Goal: Book appointment/travel/reservation

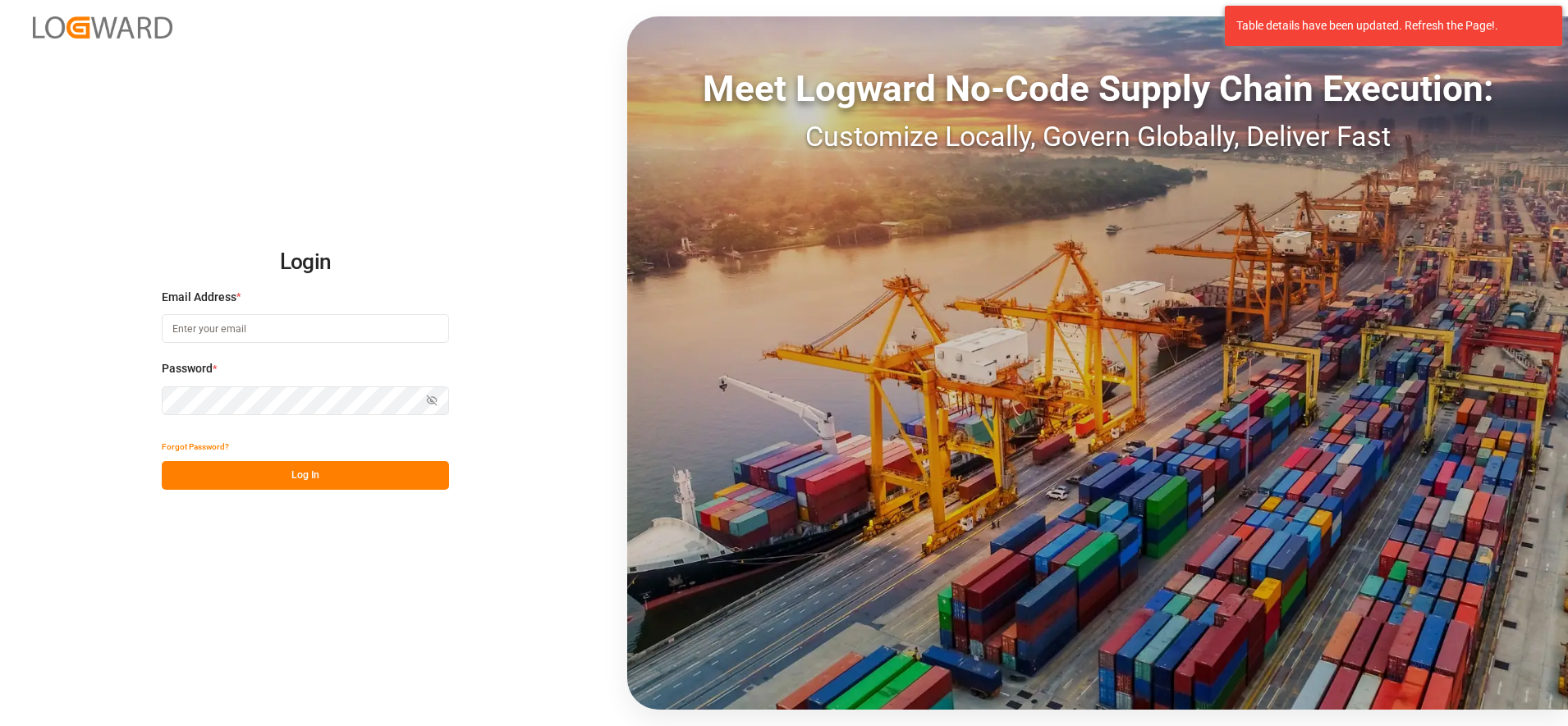
click at [367, 326] on input at bounding box center [305, 328] width 288 height 29
type input "[PERSON_NAME][EMAIL_ADDRESS][PERSON_NAME][DOMAIN_NAME]"
click at [359, 470] on button "Log In" at bounding box center [305, 475] width 288 height 29
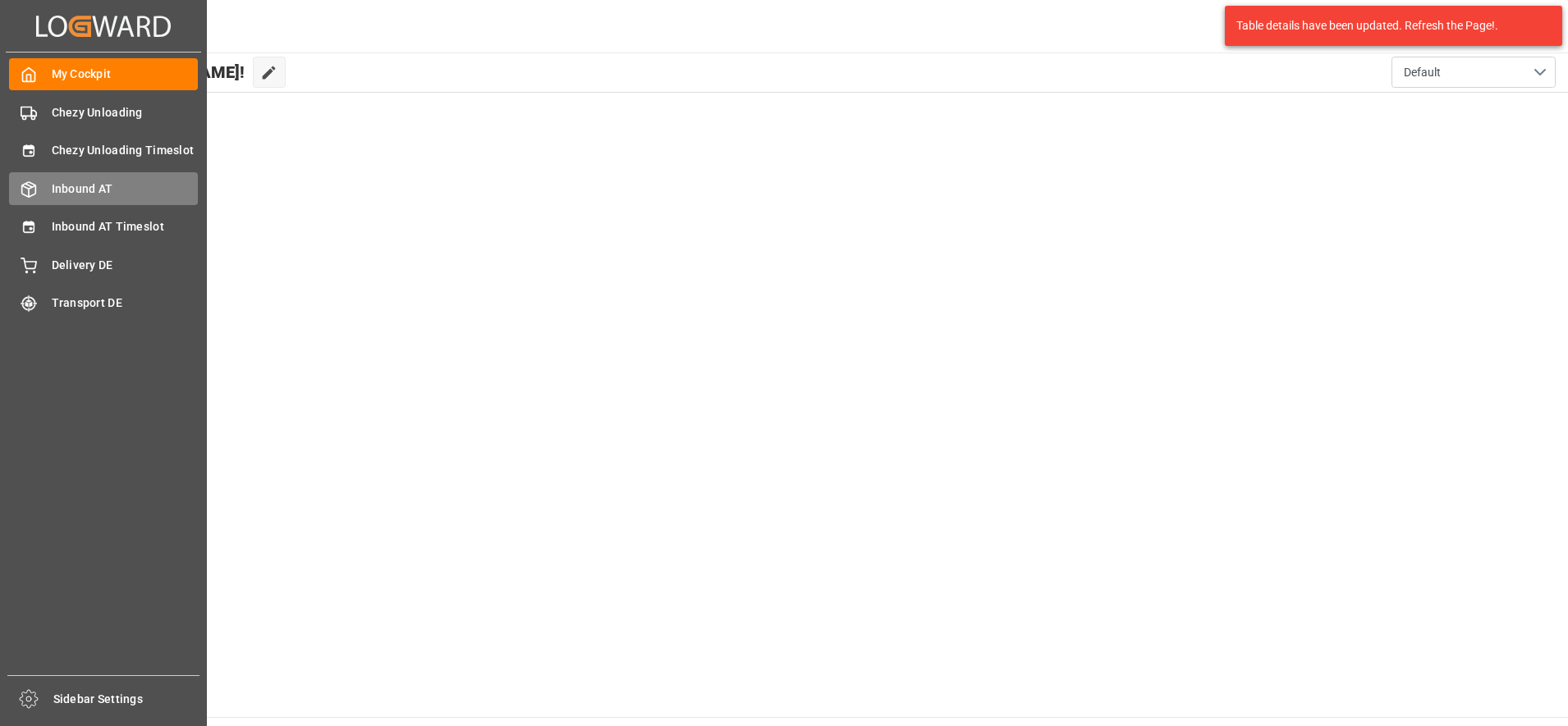
click at [46, 178] on div "Inbound AT Inbound AT" at bounding box center [103, 189] width 189 height 32
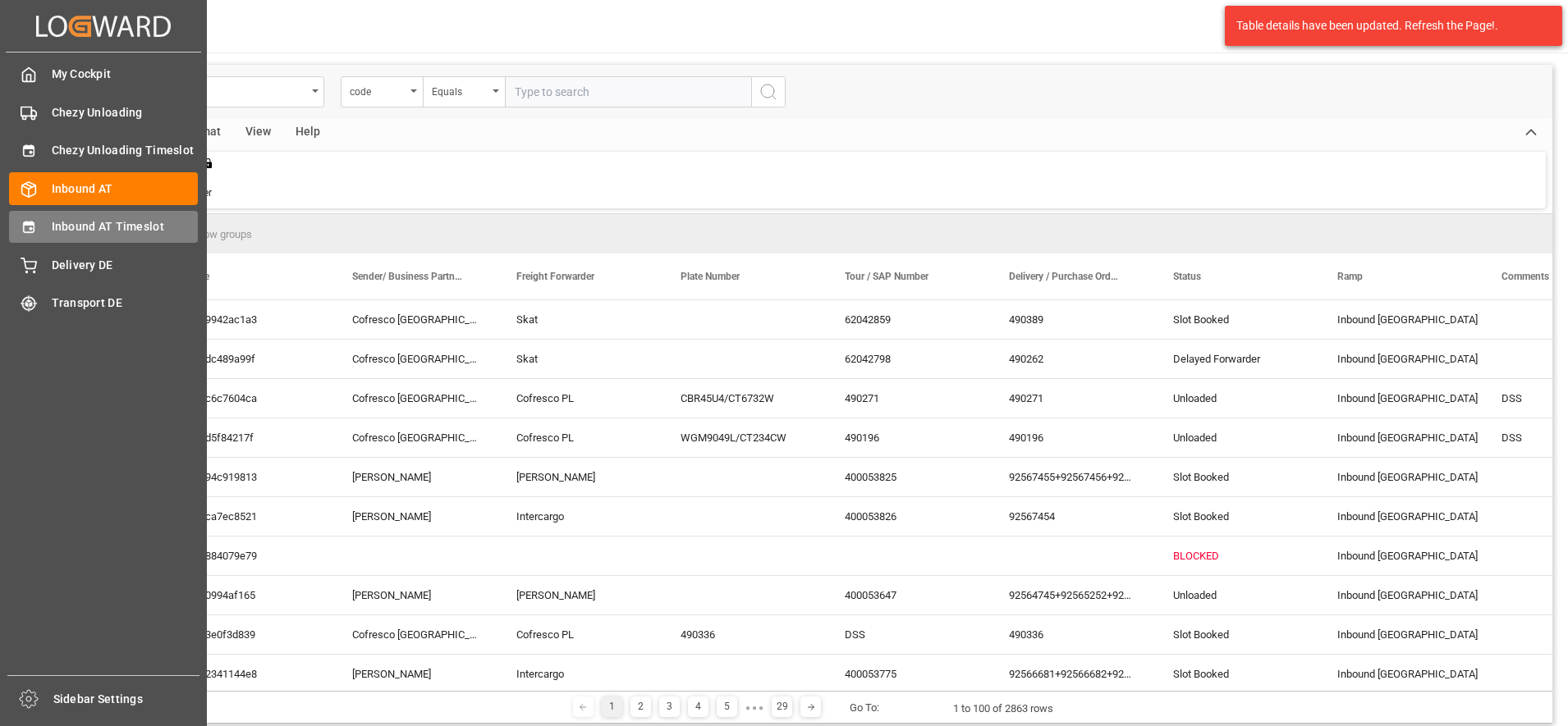
click at [61, 225] on span "Inbound AT Timeslot" at bounding box center [125, 227] width 147 height 18
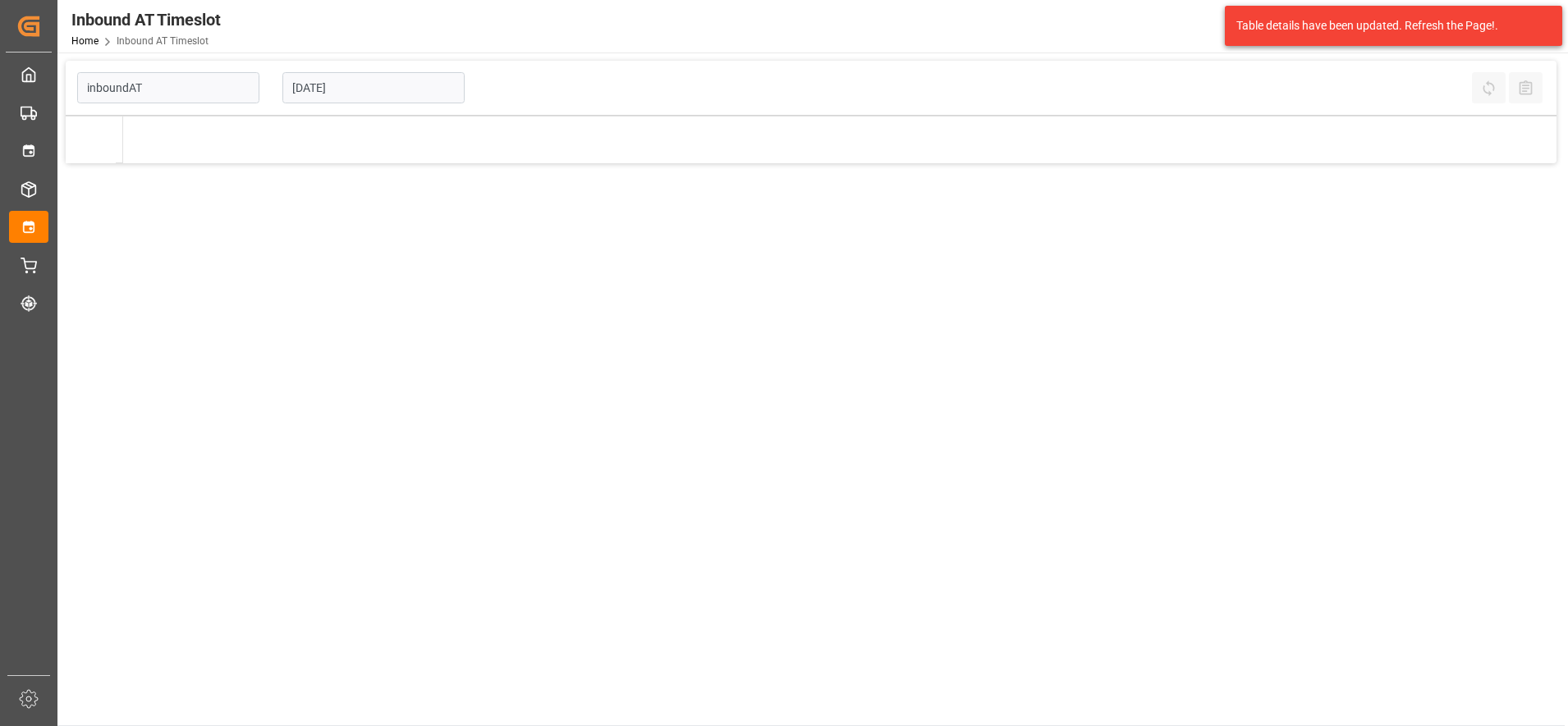
type input "Inbound AT"
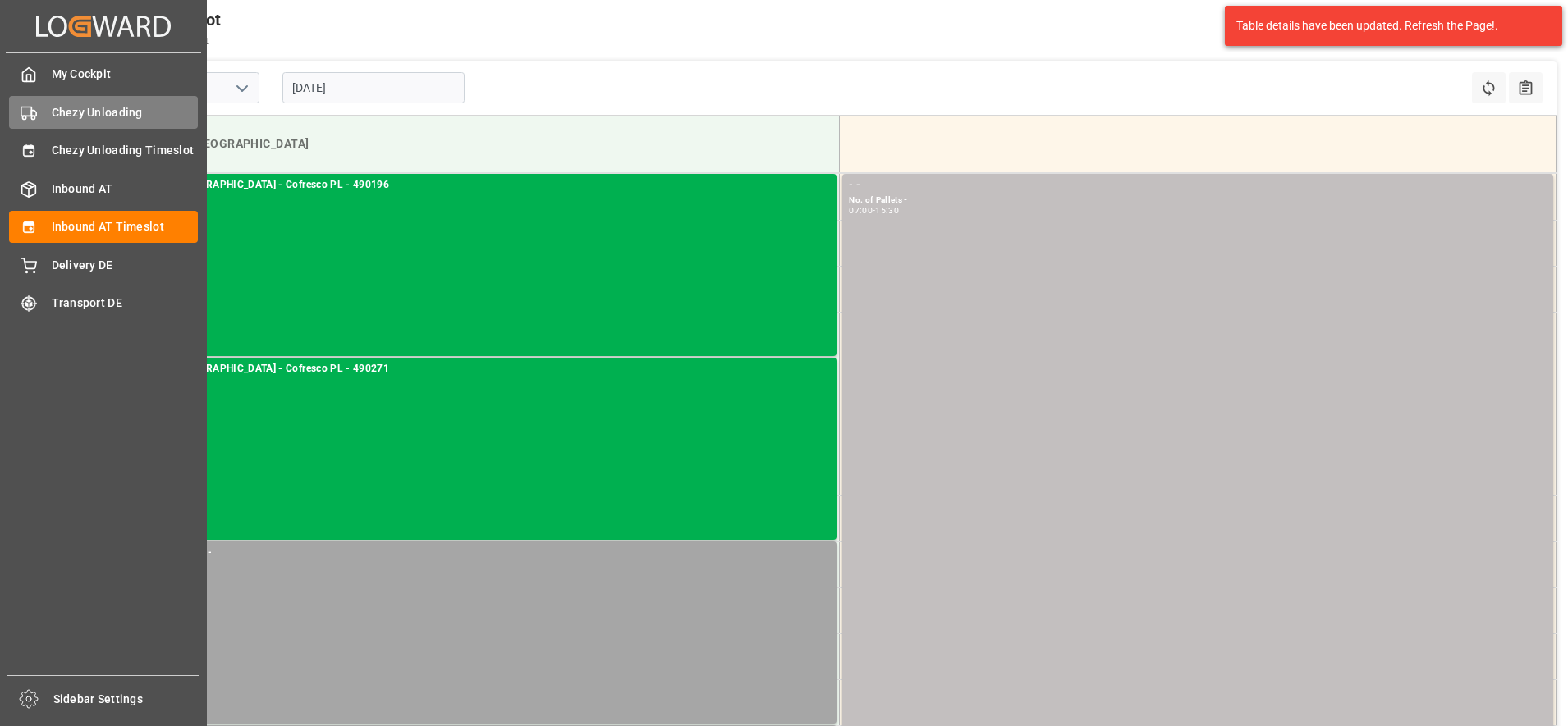
click at [32, 110] on polygon at bounding box center [34, 113] width 5 height 6
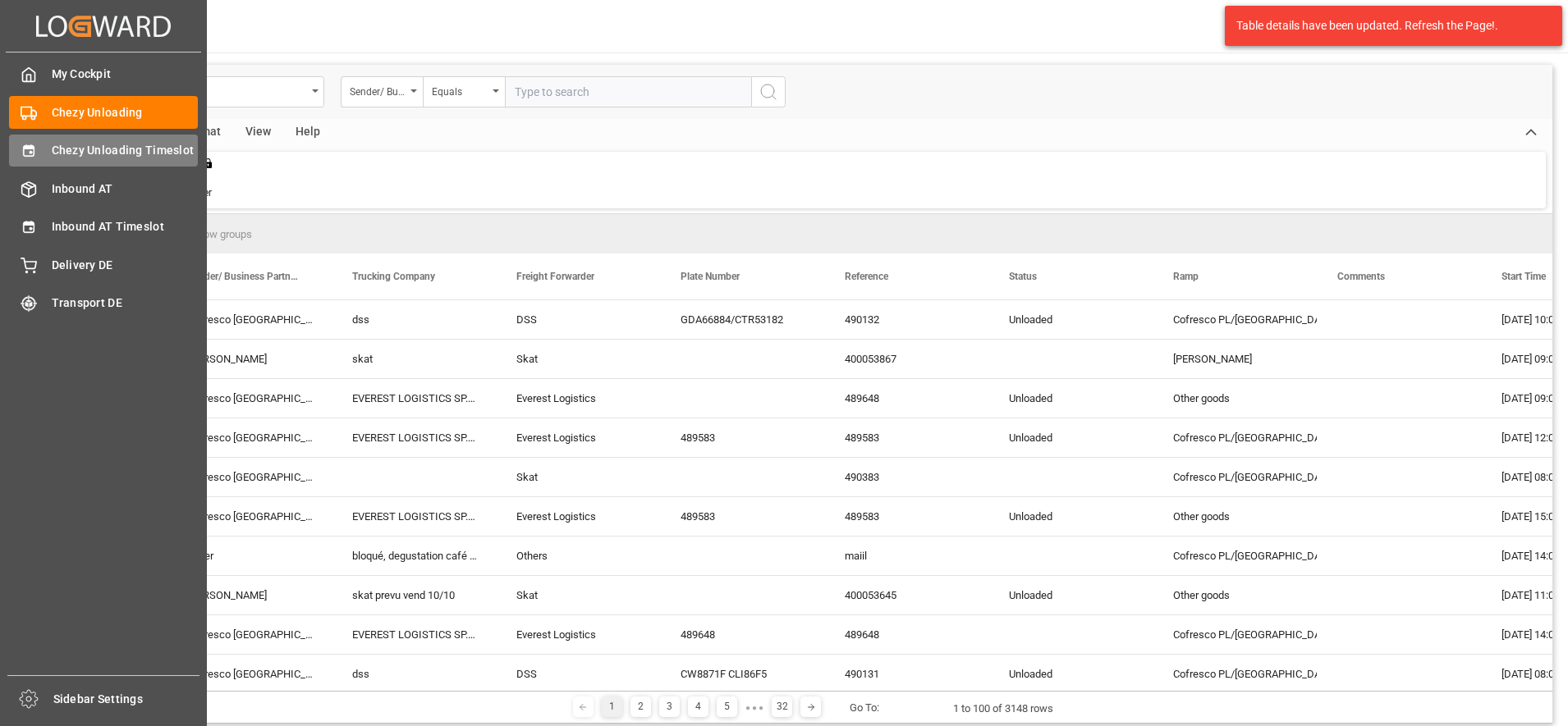
click at [58, 151] on span "Chezy Unloading Timeslot" at bounding box center [125, 151] width 147 height 18
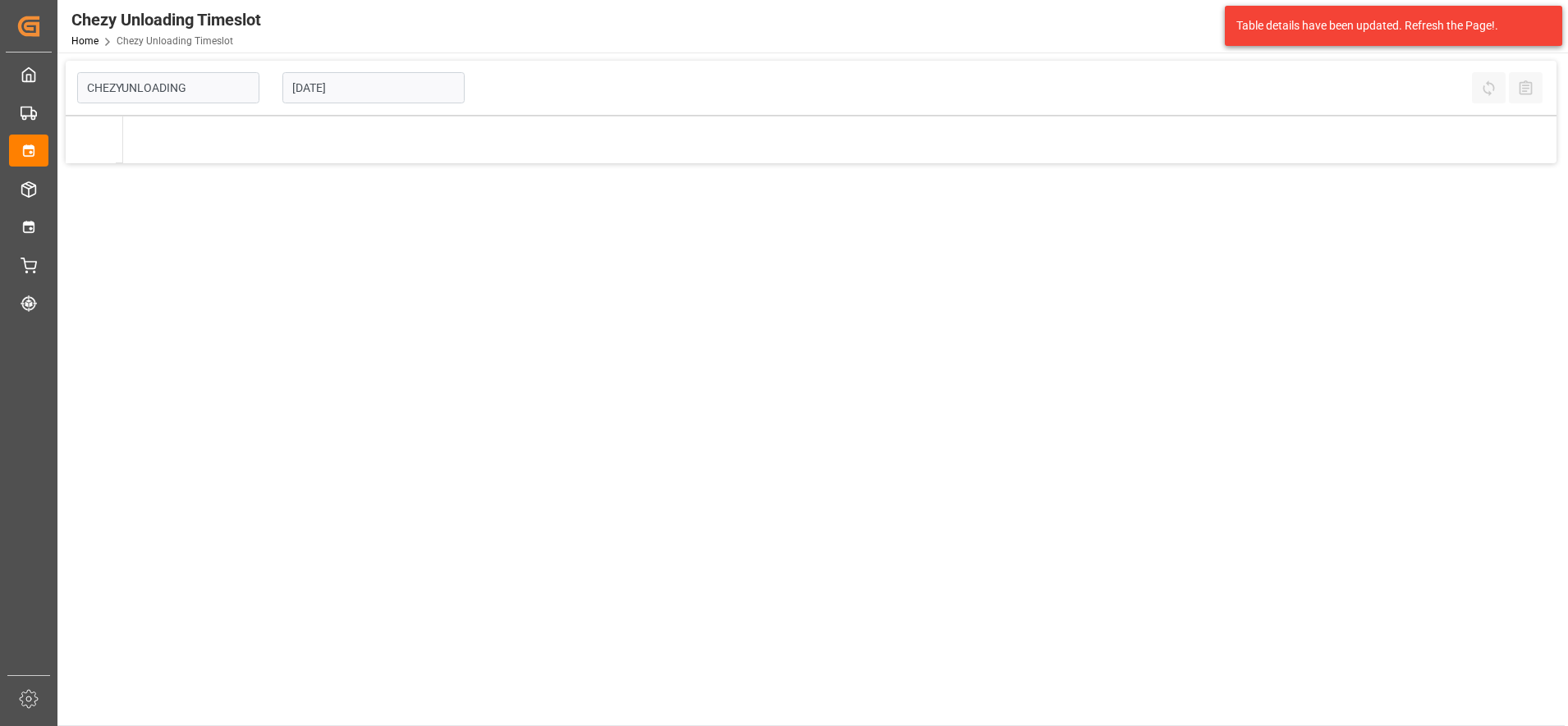
type input "Chezy Unloading"
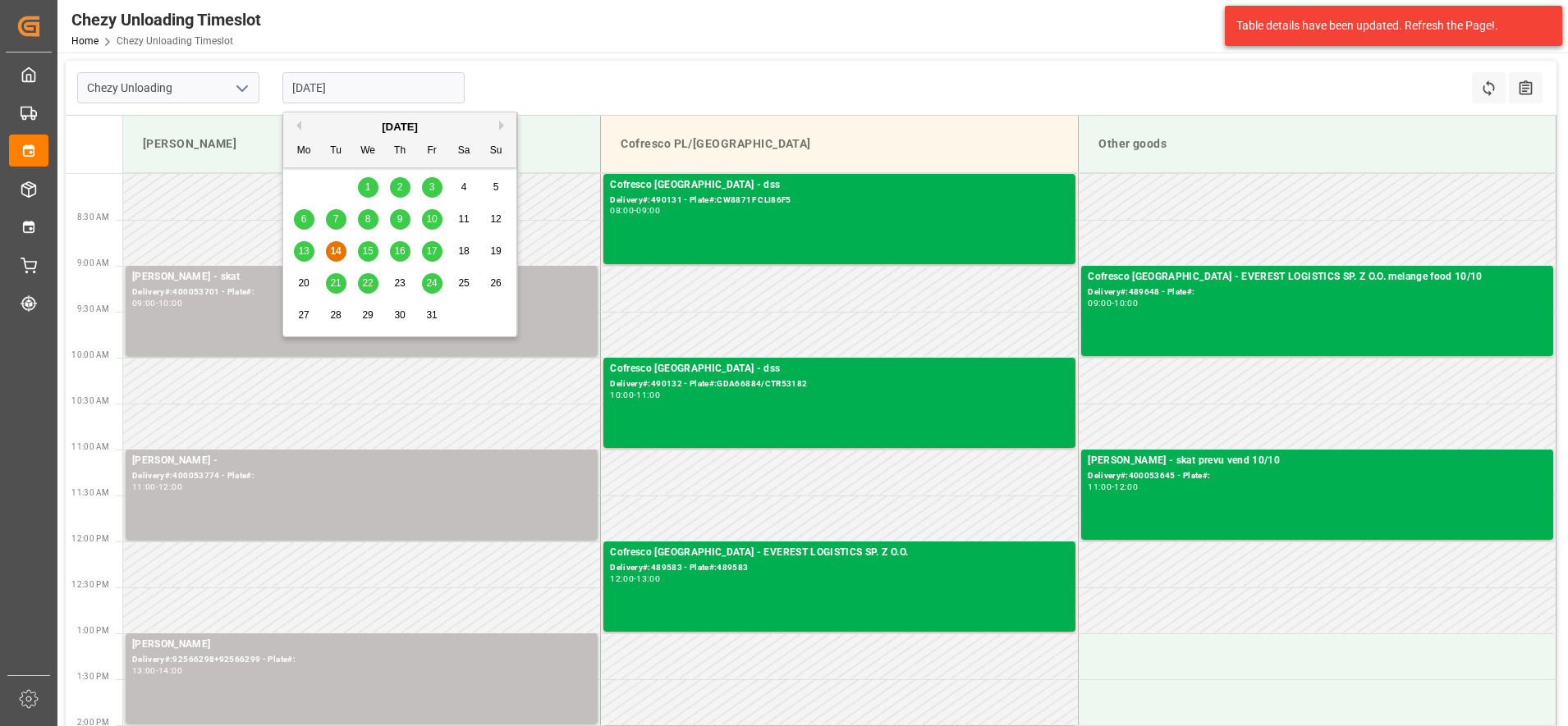
click at [311, 84] on input "[DATE]" at bounding box center [374, 88] width 182 height 32
click at [367, 243] on div "15" at bounding box center [367, 252] width 20 height 19
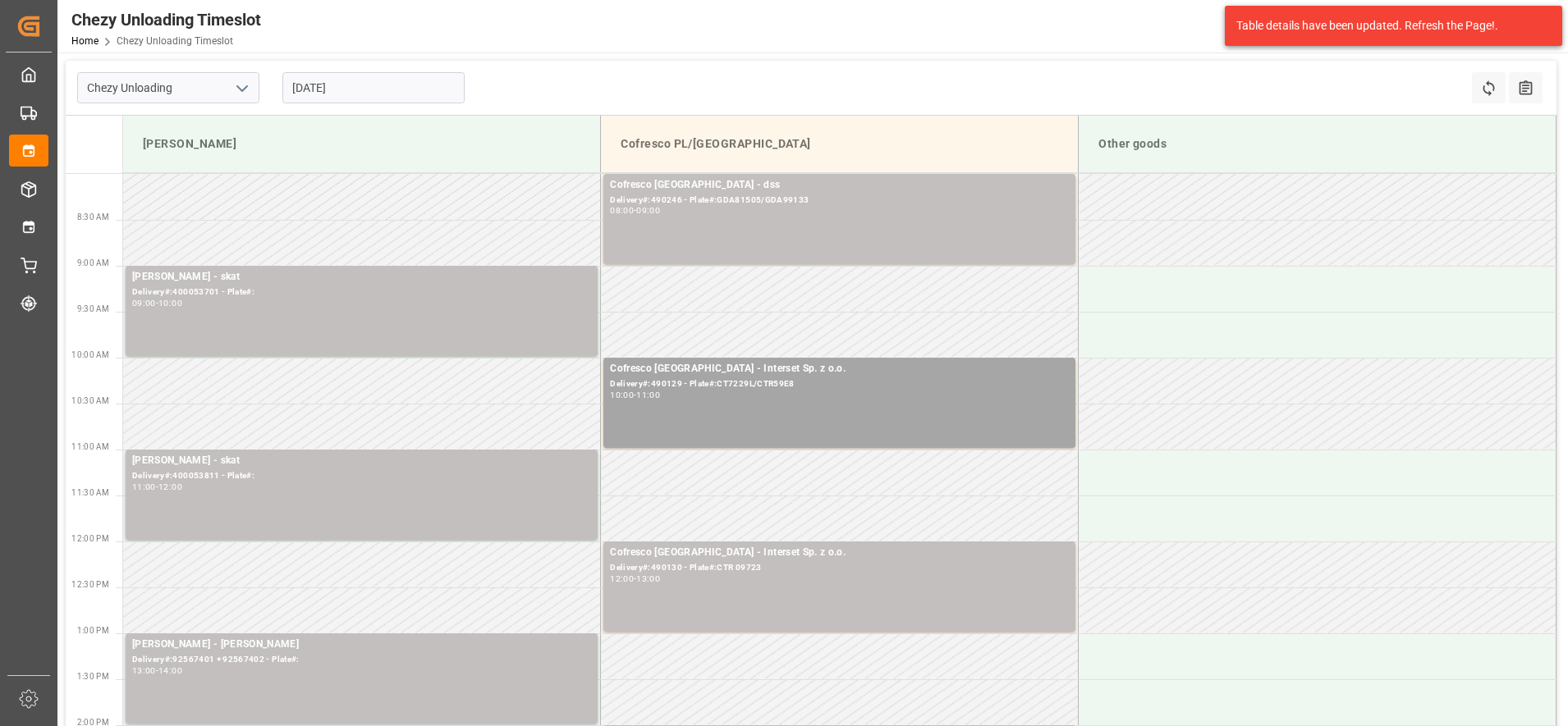
click at [317, 98] on input "[DATE]" at bounding box center [374, 88] width 182 height 32
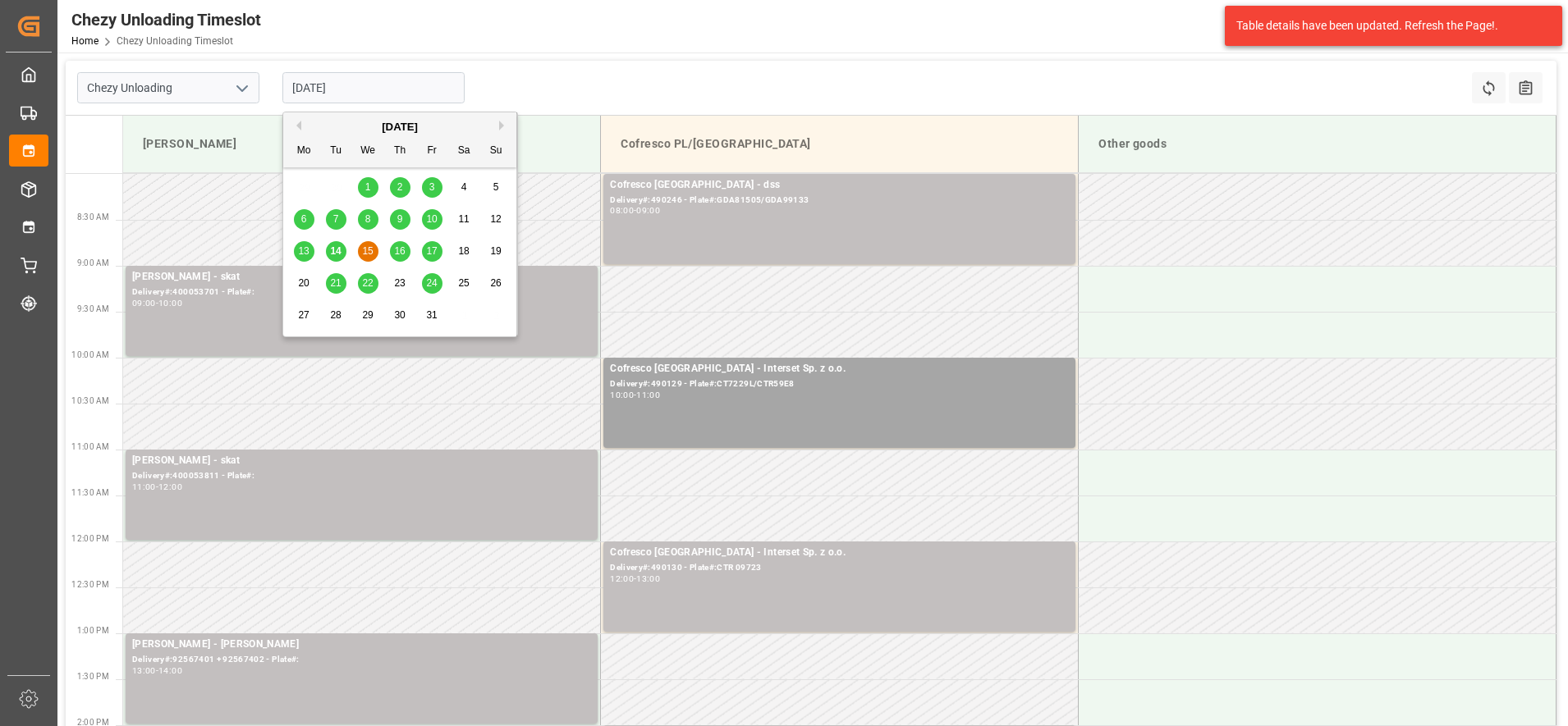
click at [408, 247] on div "16" at bounding box center [400, 252] width 20 height 19
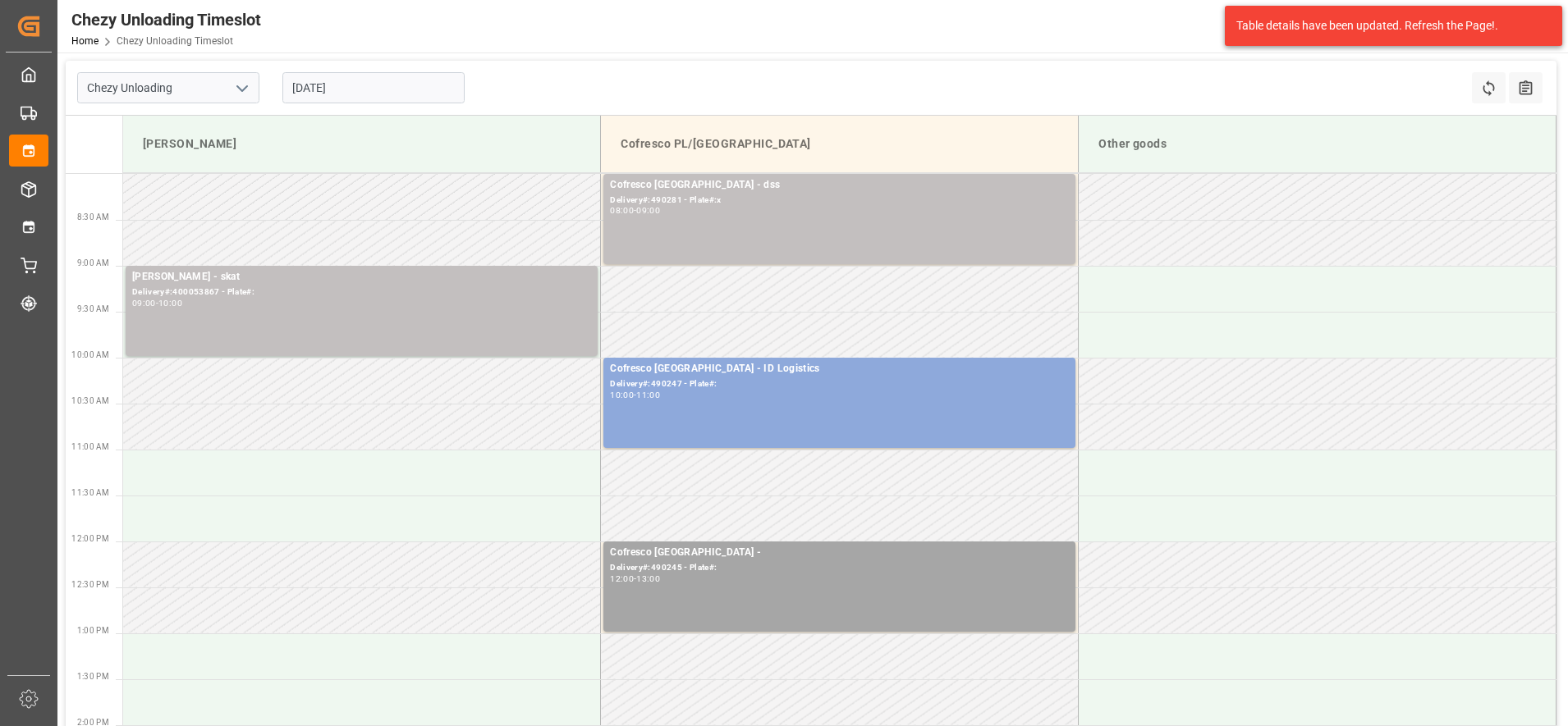
click at [403, 92] on input "[DATE]" at bounding box center [374, 88] width 182 height 32
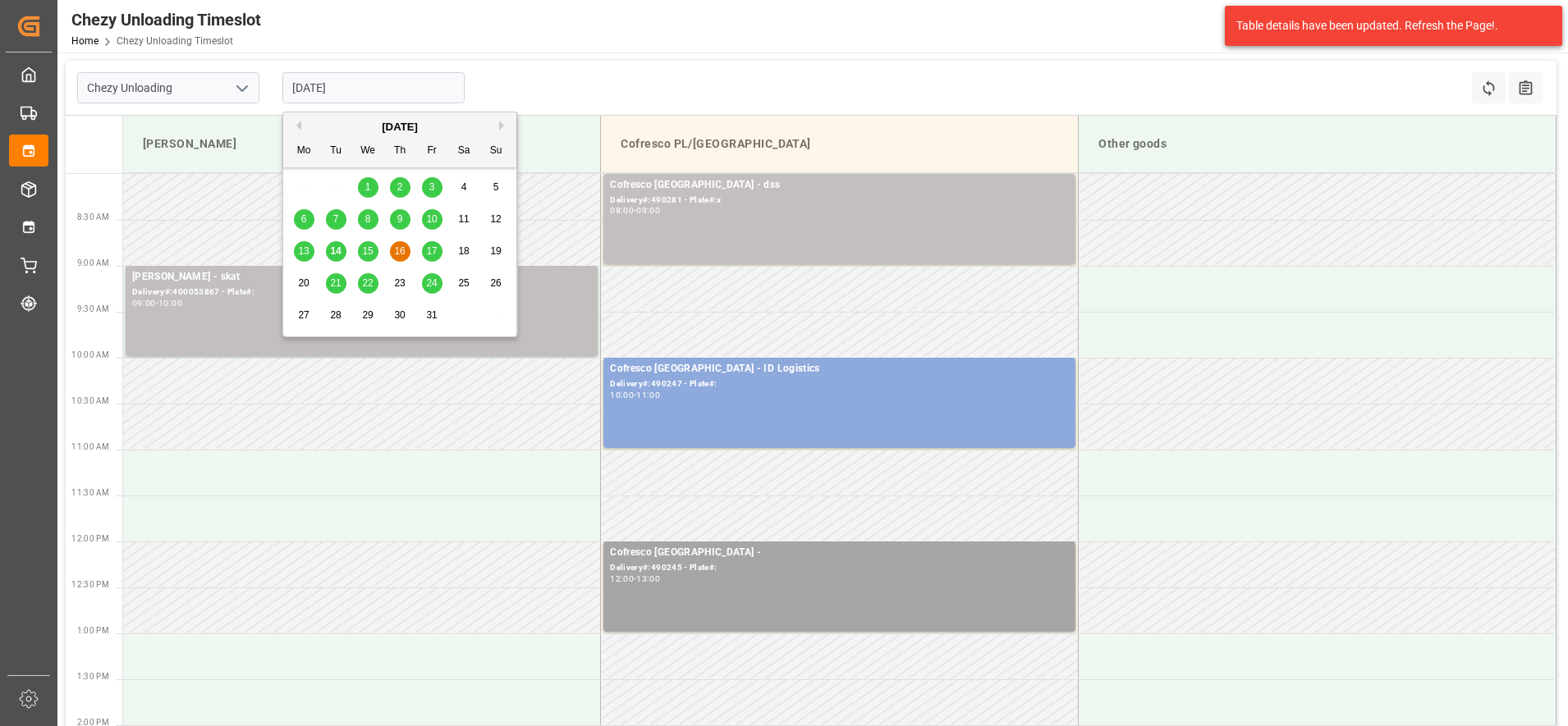
click at [432, 249] on span "17" at bounding box center [431, 251] width 11 height 11
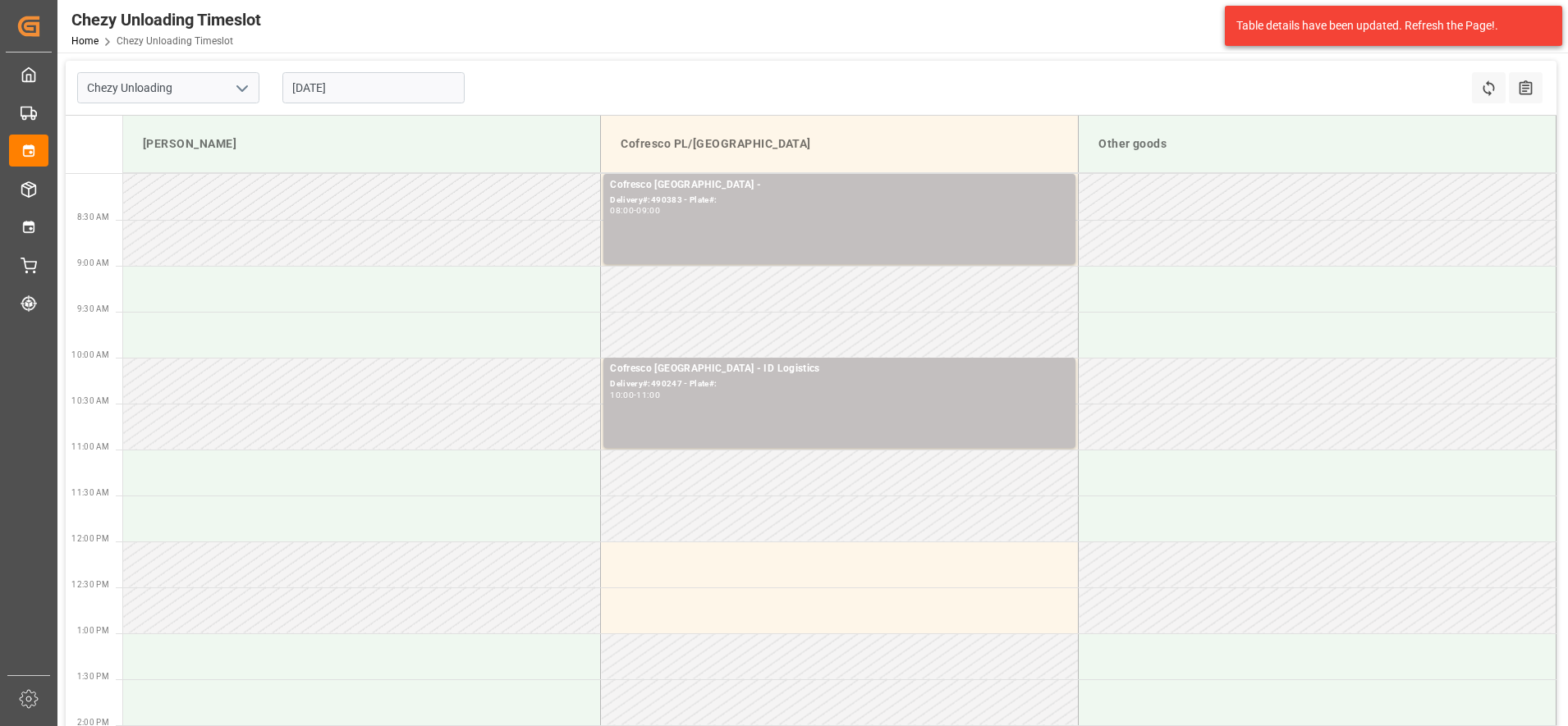
click at [385, 92] on input "[DATE]" at bounding box center [374, 88] width 182 height 32
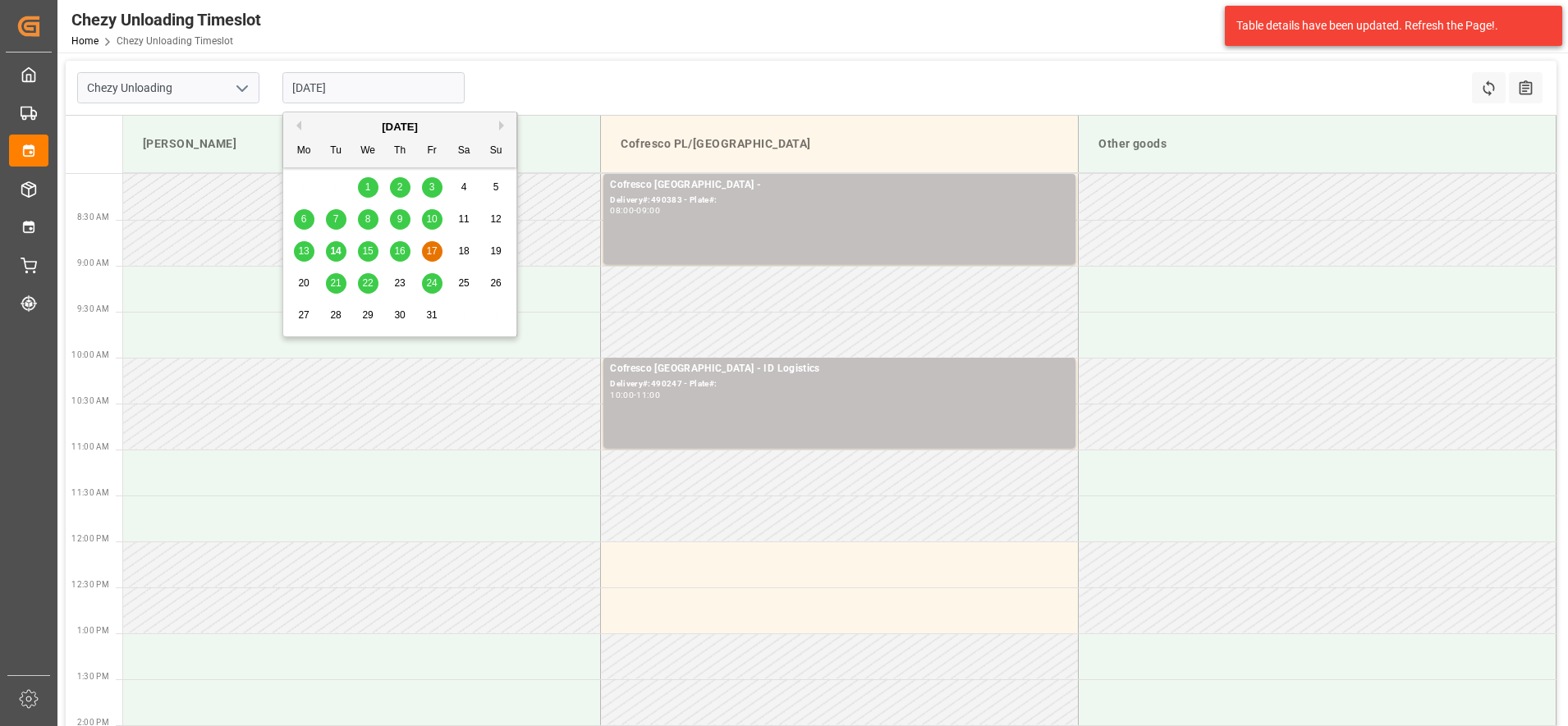
click at [406, 239] on div "13 14 15 16 17 18 19" at bounding box center [401, 252] width 225 height 32
click at [406, 249] on div "16" at bounding box center [400, 252] width 20 height 19
type input "[DATE]"
